Goal: Task Accomplishment & Management: Use online tool/utility

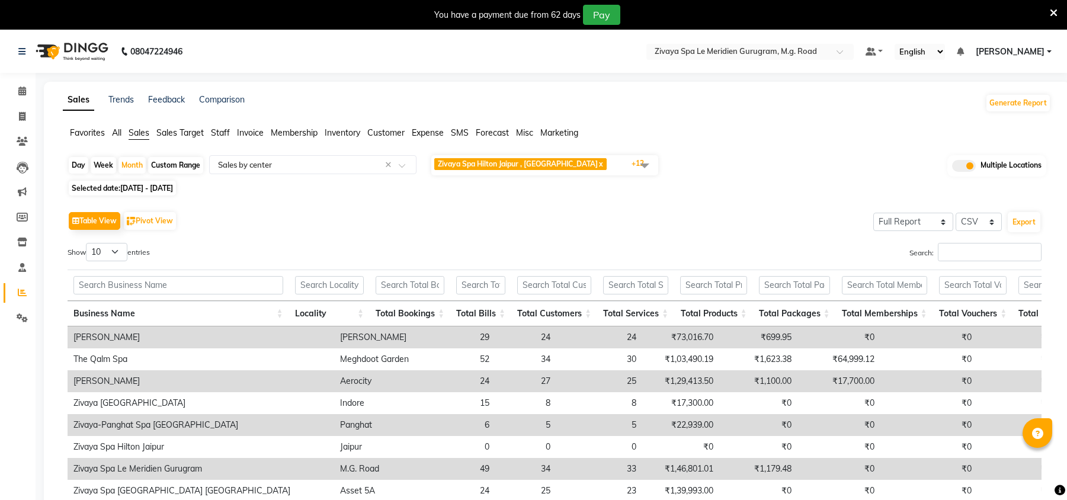
select select "full_report"
select select "csv"
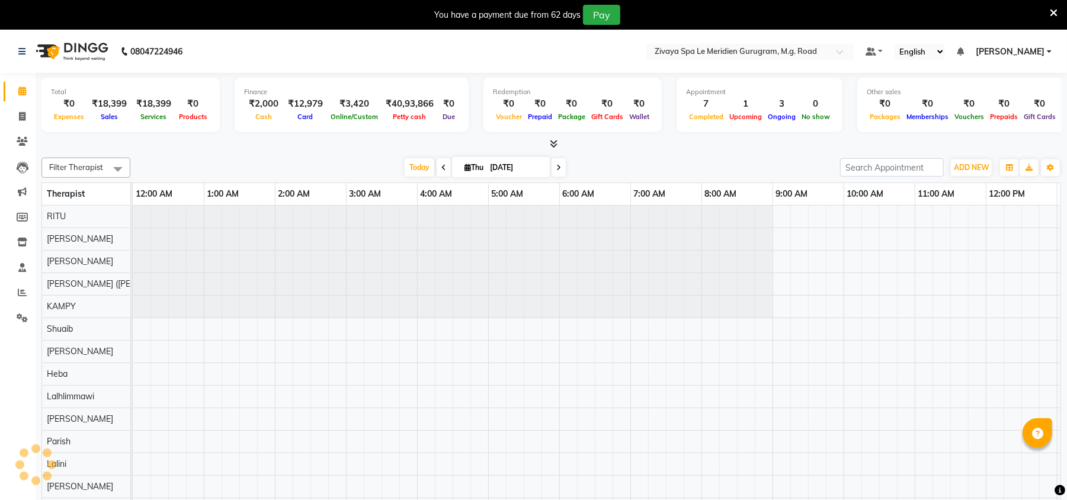
scroll to position [0, 427]
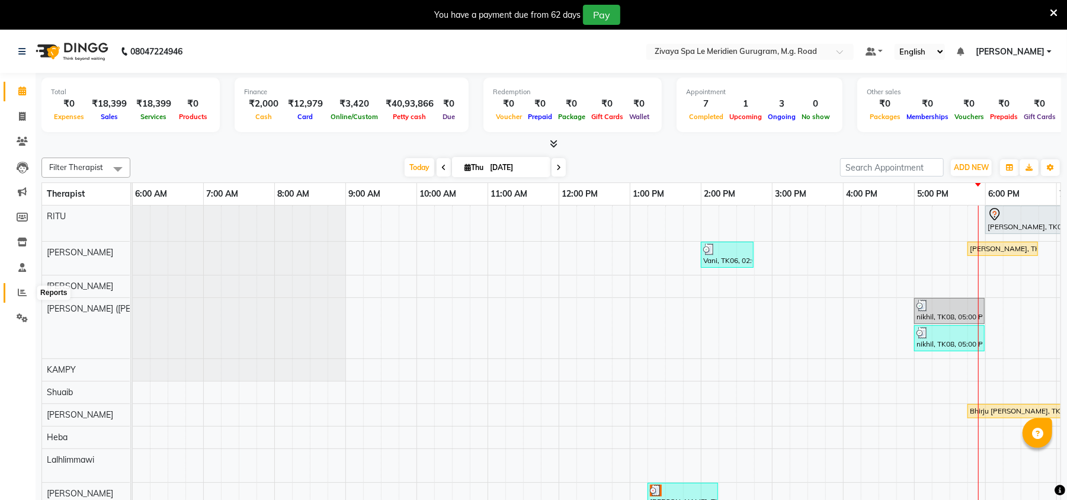
click at [19, 296] on icon at bounding box center [22, 292] width 9 height 9
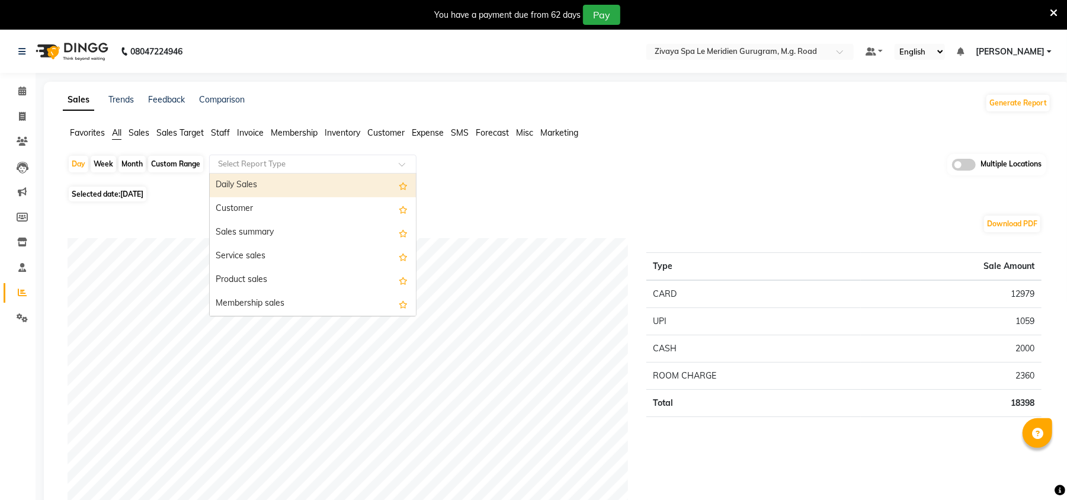
click at [256, 166] on input "text" at bounding box center [301, 164] width 171 height 12
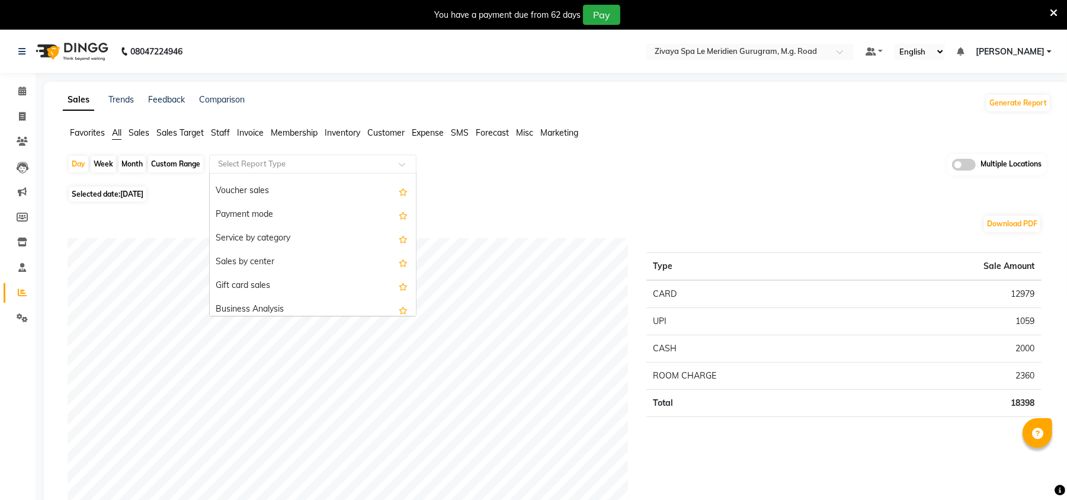
scroll to position [185, 0]
click at [281, 268] on div "Sales by center" at bounding box center [313, 261] width 206 height 24
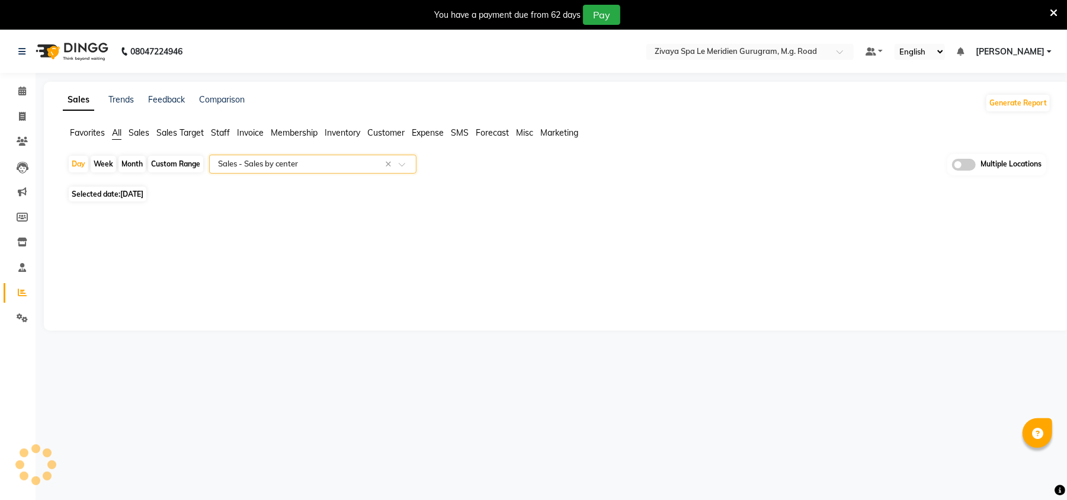
select select "full_report"
select select "csv"
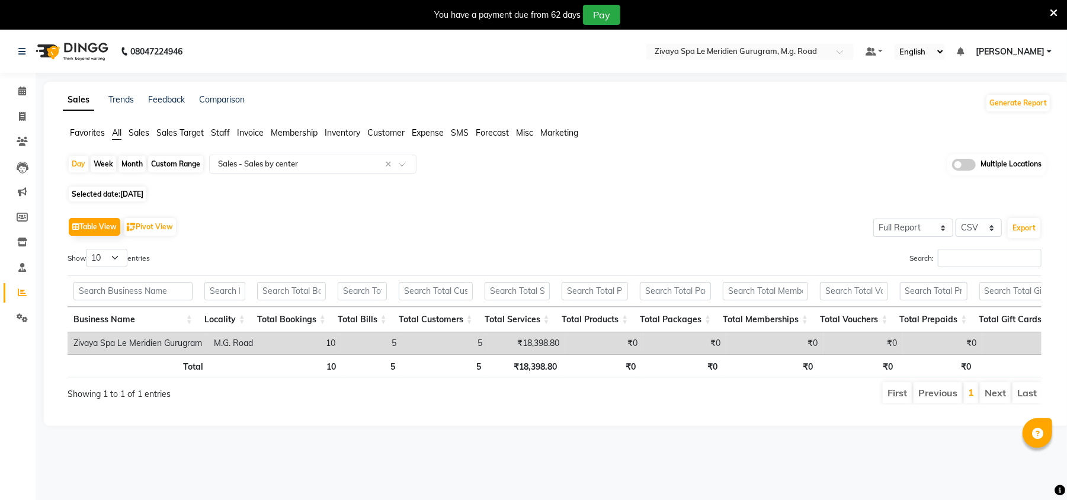
click at [971, 164] on span at bounding box center [964, 165] width 24 height 12
click at [952, 166] on input "checkbox" at bounding box center [952, 166] width 0 height 0
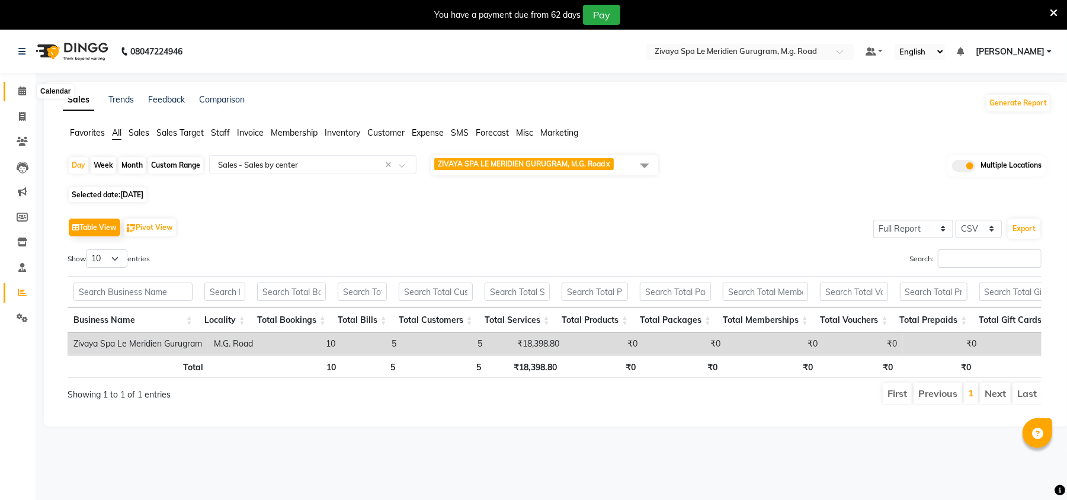
click at [20, 89] on icon at bounding box center [22, 90] width 8 height 9
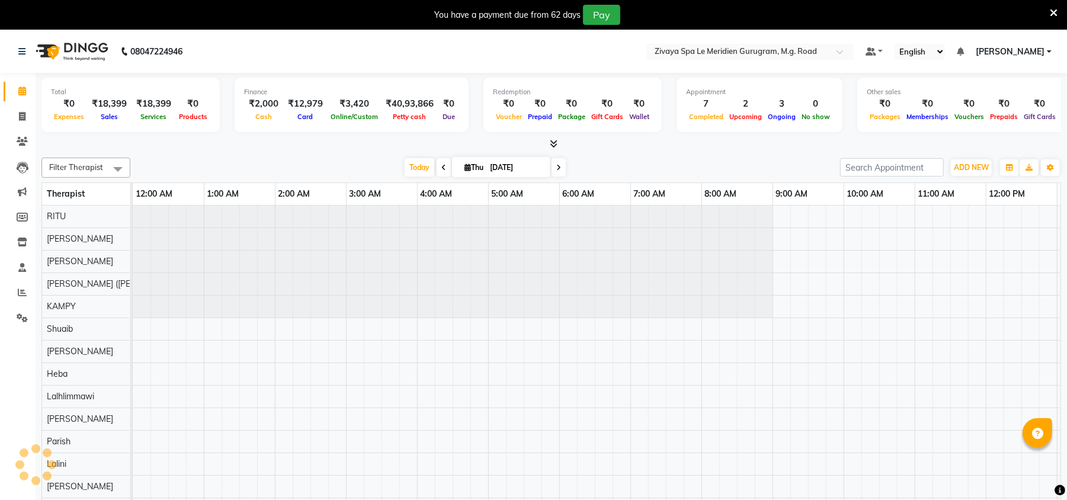
scroll to position [0, 427]
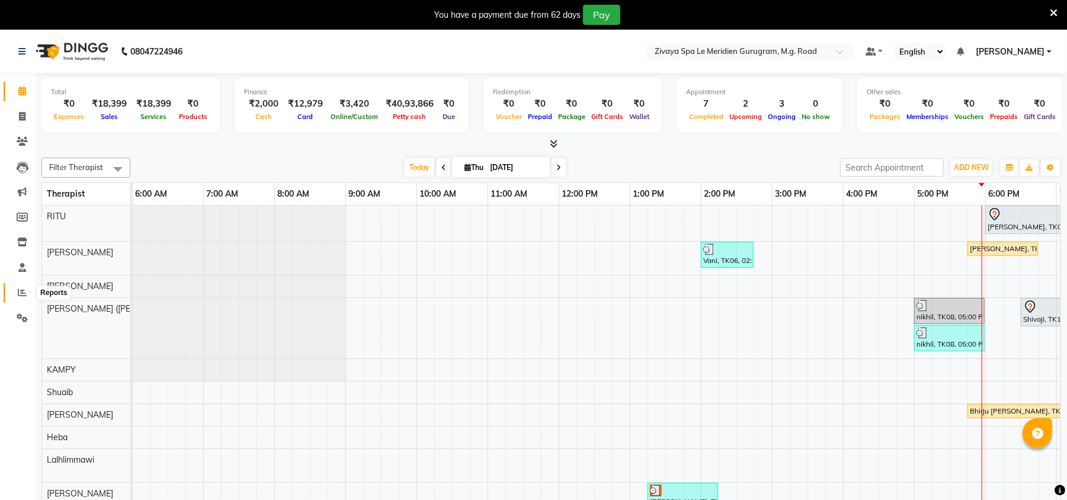
click at [24, 292] on icon at bounding box center [22, 292] width 9 height 9
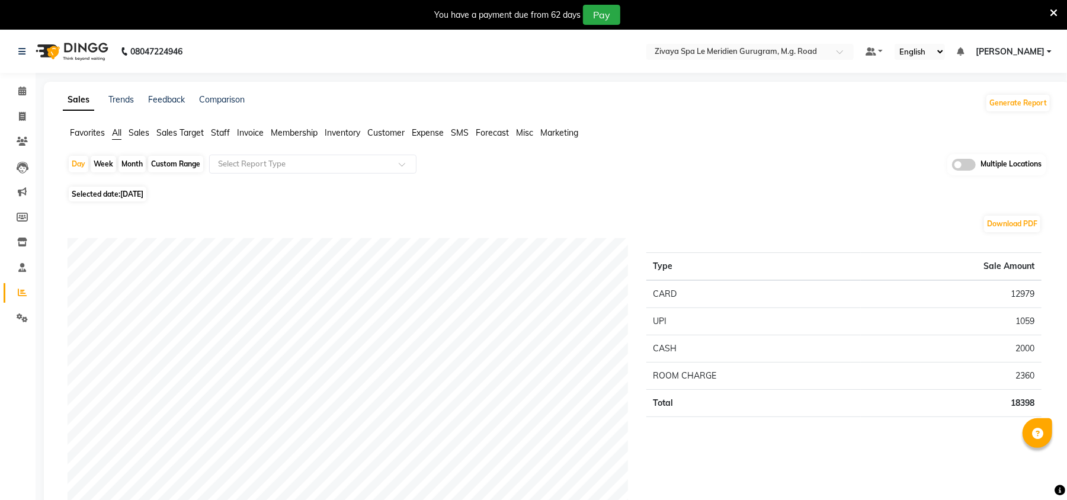
click at [146, 133] on span "Sales" at bounding box center [139, 132] width 21 height 11
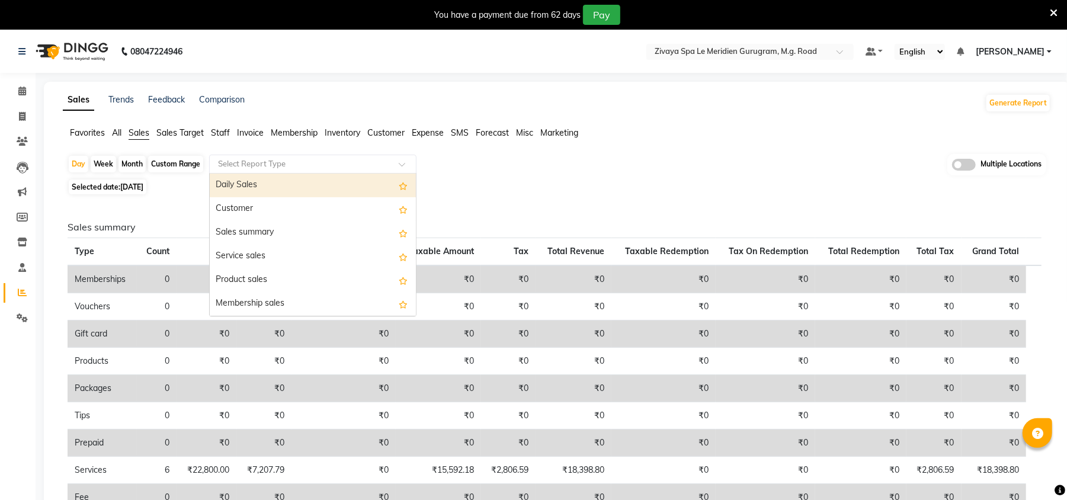
click at [320, 164] on input "text" at bounding box center [301, 164] width 171 height 12
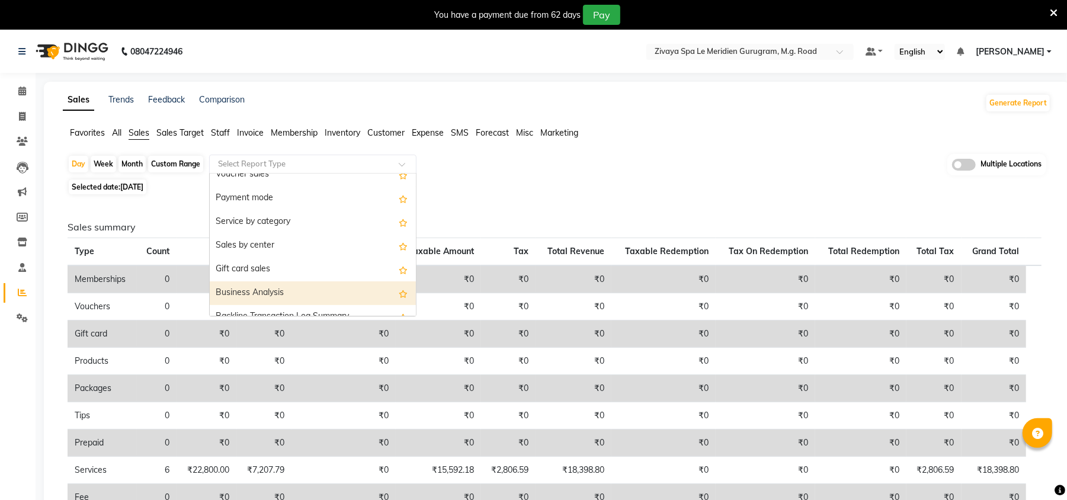
scroll to position [200, 0]
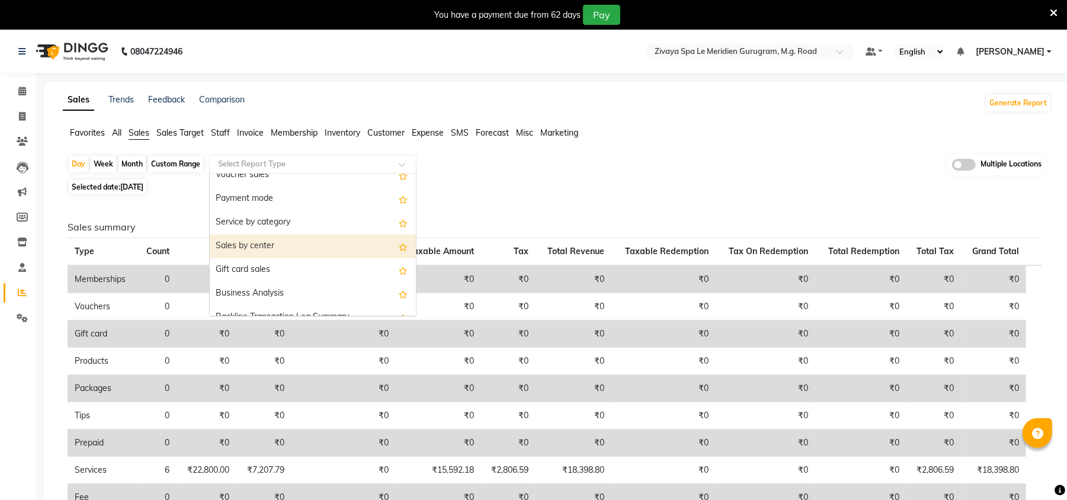
click at [294, 242] on div "Sales by center" at bounding box center [313, 247] width 206 height 24
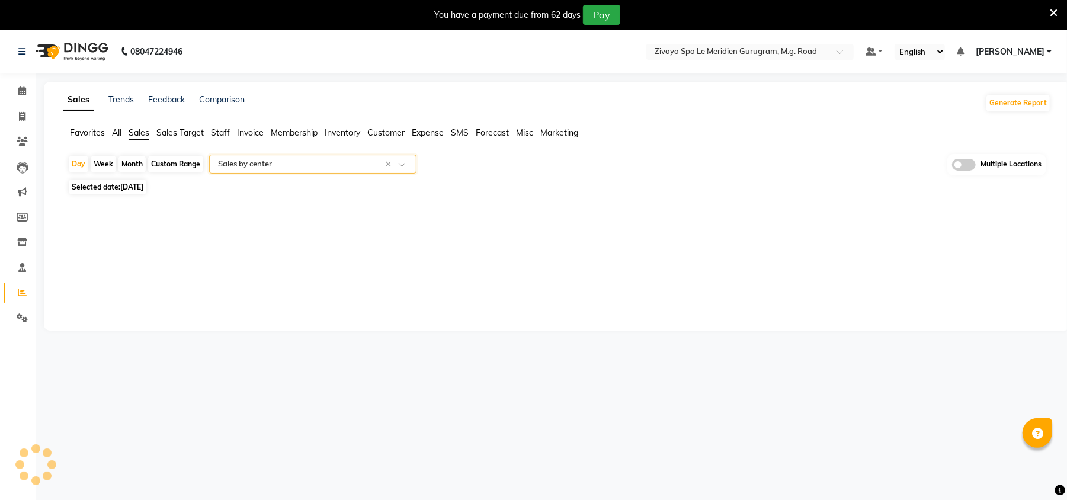
select select "full_report"
select select "csv"
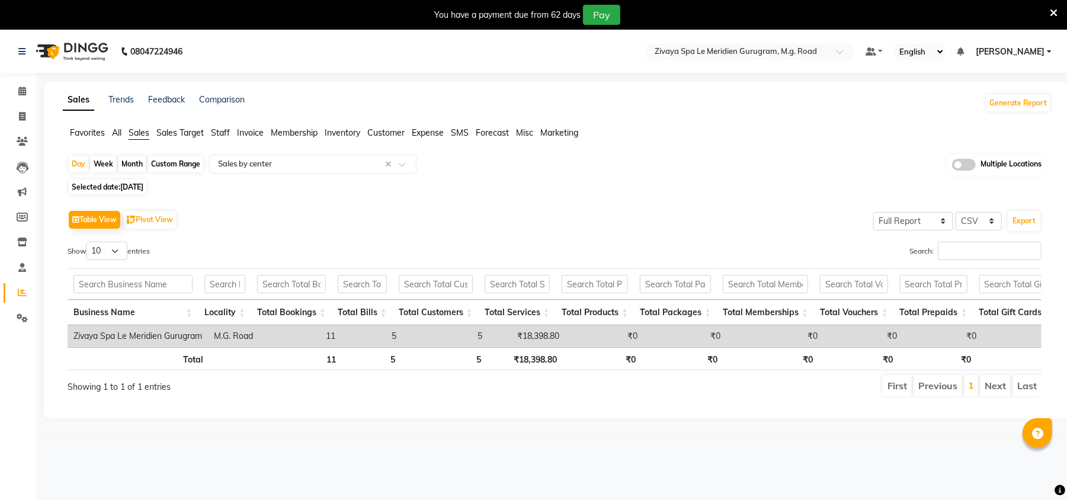
click at [971, 162] on span at bounding box center [964, 165] width 24 height 12
click at [952, 166] on input "checkbox" at bounding box center [952, 166] width 0 height 0
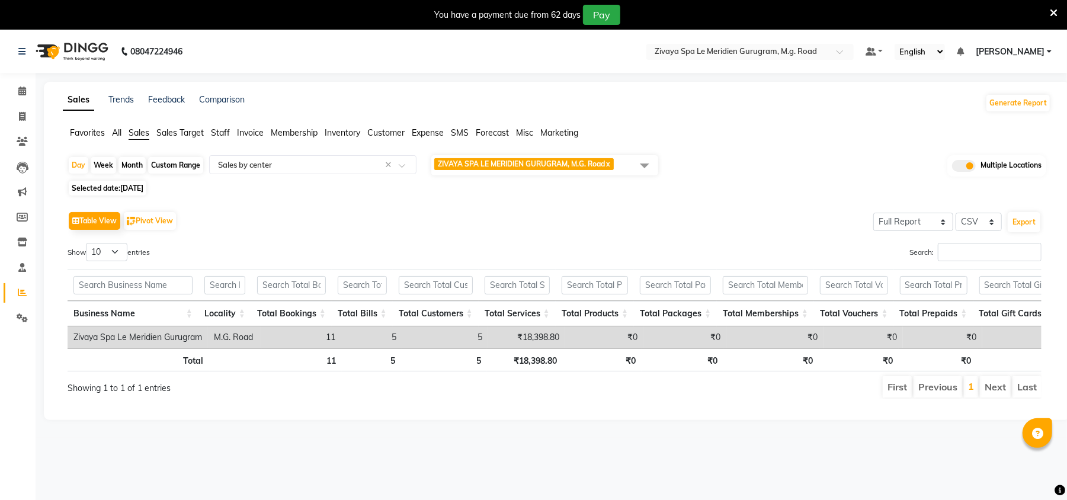
click at [647, 163] on span at bounding box center [645, 165] width 24 height 23
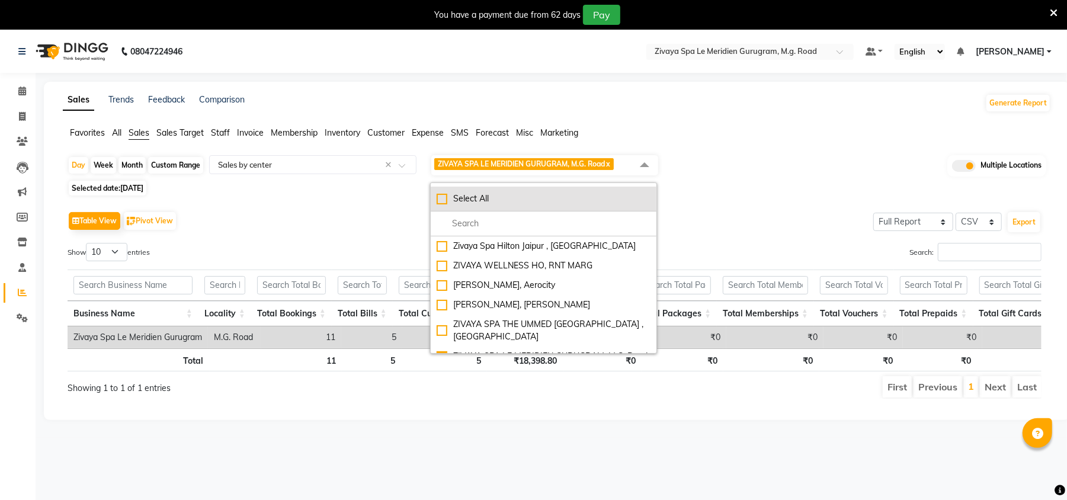
click at [443, 193] on li "Select All" at bounding box center [544, 199] width 226 height 25
checkbox input "true"
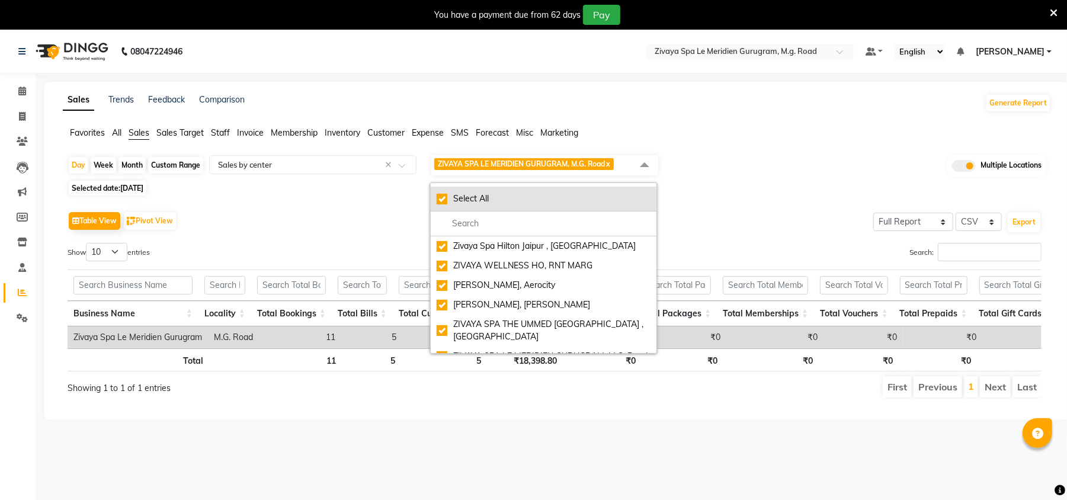
checkbox input "true"
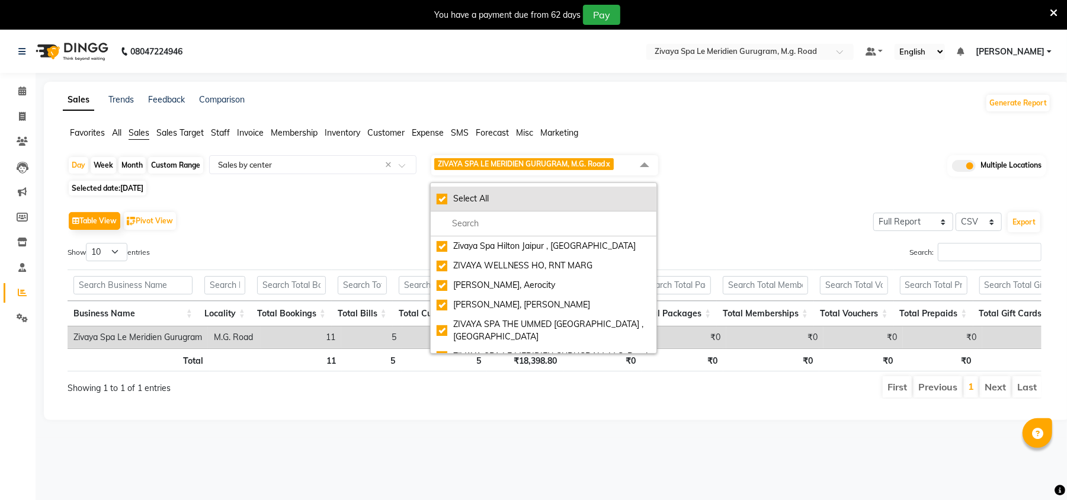
checkbox input "true"
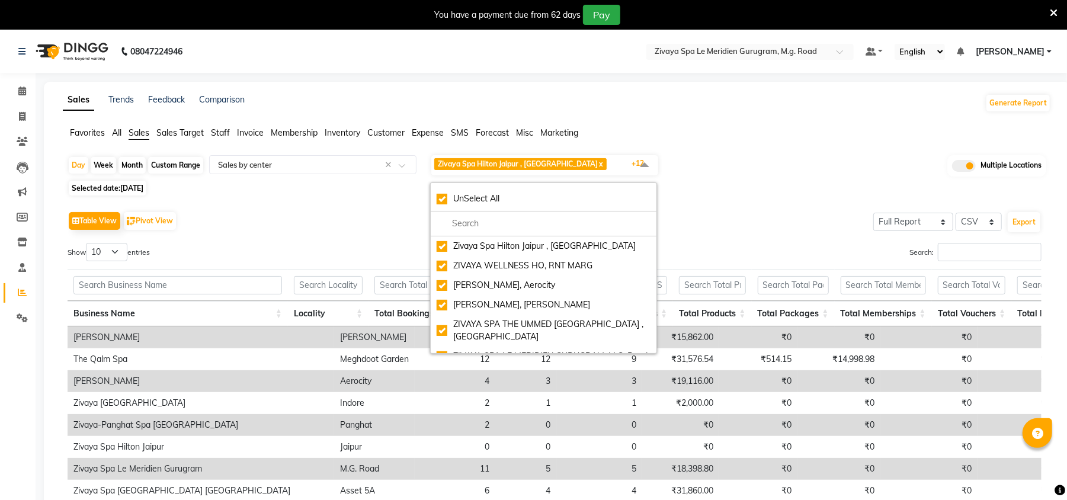
click at [720, 235] on div "Table View Pivot View Select Full Report Filtered Report Select CSV PDF Export …" at bounding box center [555, 401] width 974 height 387
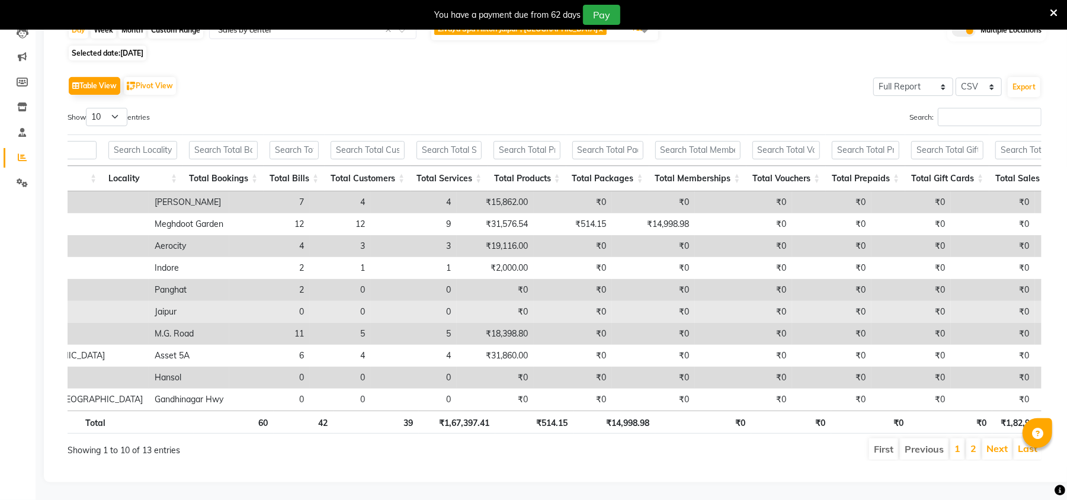
scroll to position [0, 187]
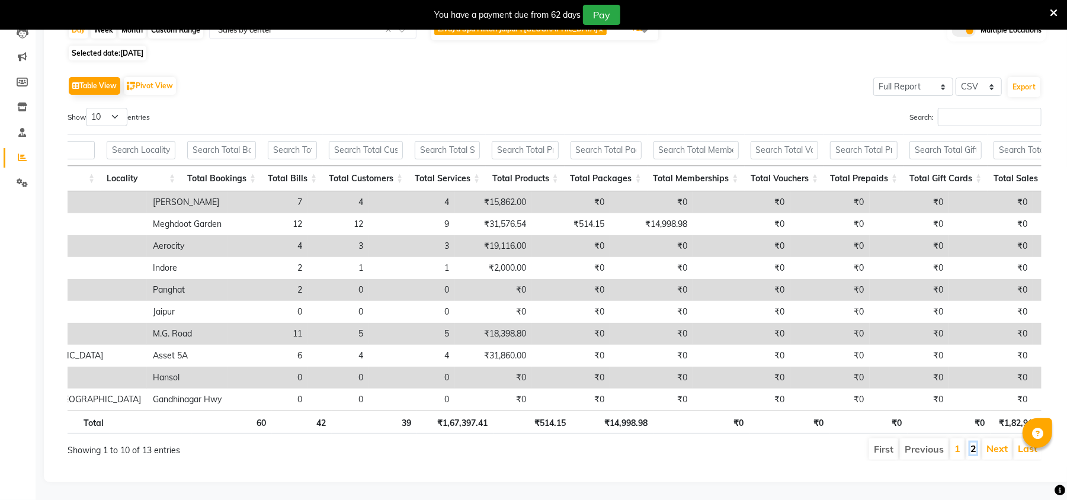
click at [974, 442] on link "2" at bounding box center [973, 448] width 6 height 12
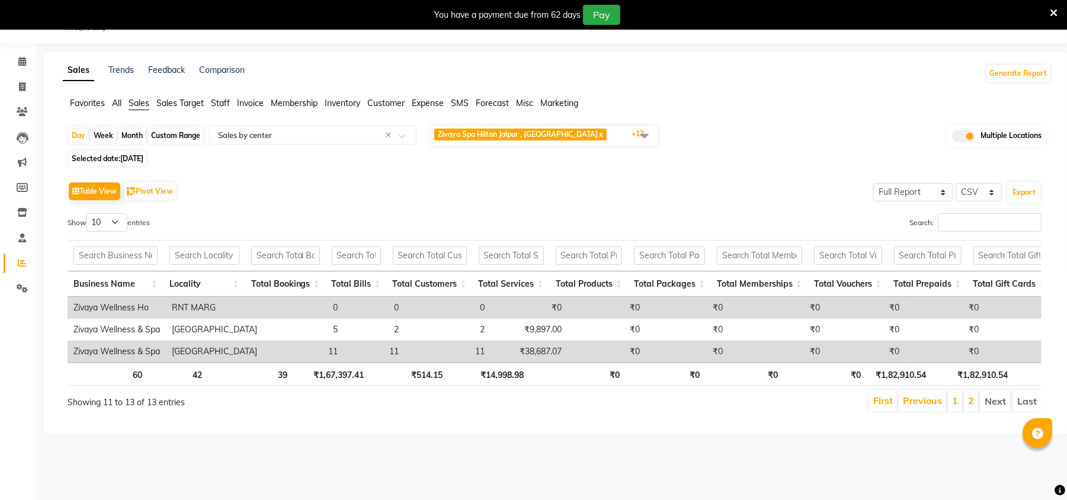
scroll to position [0, 0]
